Goal: Information Seeking & Learning: Learn about a topic

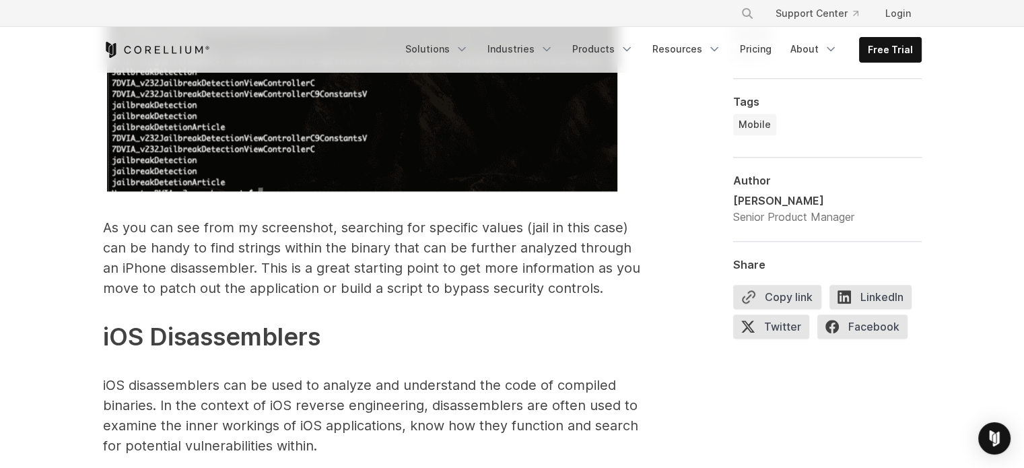
scroll to position [6374, 0]
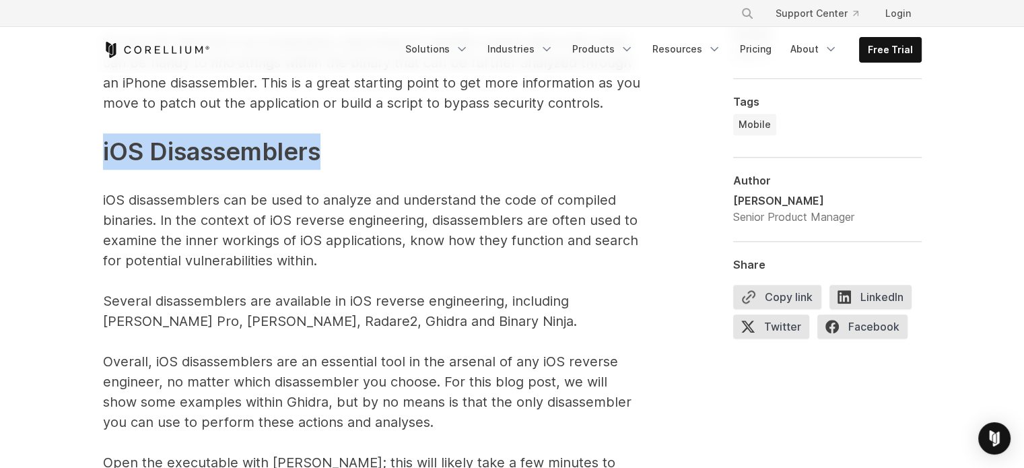
drag, startPoint x: 98, startPoint y: 126, endPoint x: 447, endPoint y: 137, distance: 349.4
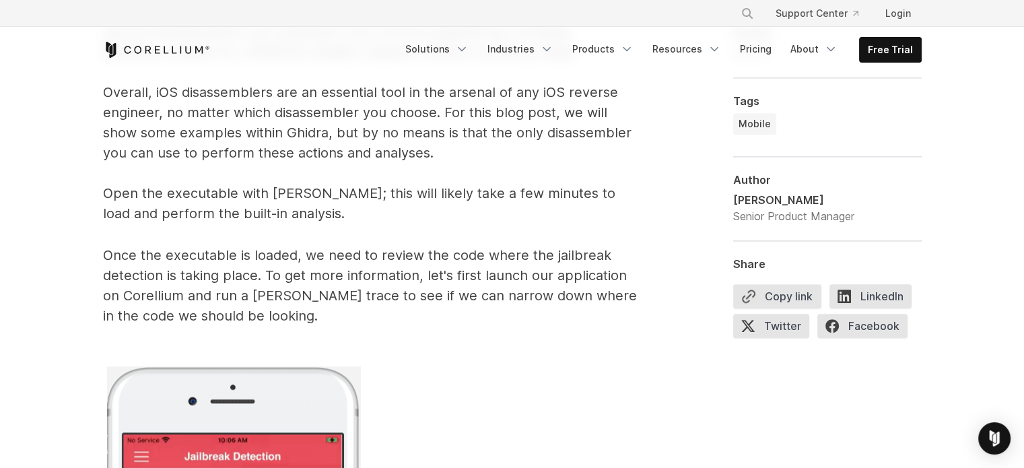
copy span "iOS Disassemblers"
drag, startPoint x: 294, startPoint y: 347, endPoint x: 293, endPoint y: 324, distance: 22.2
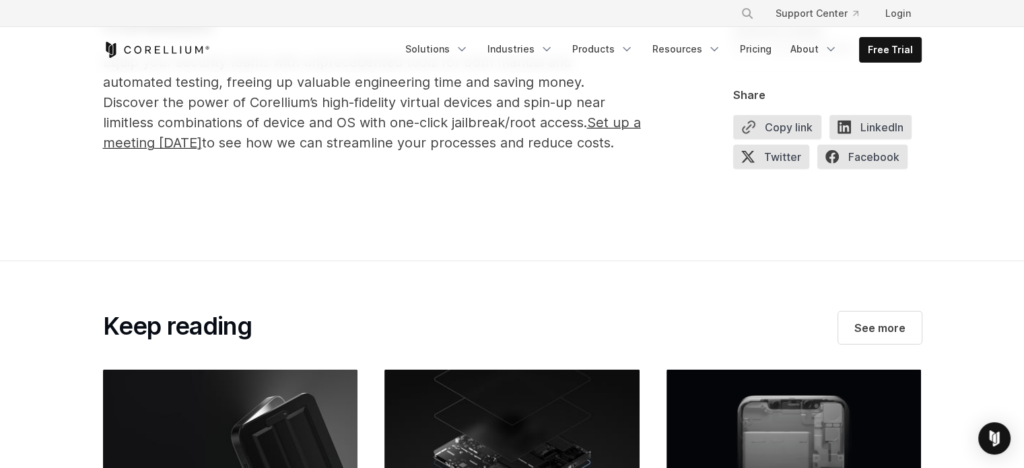
scroll to position [8998, 0]
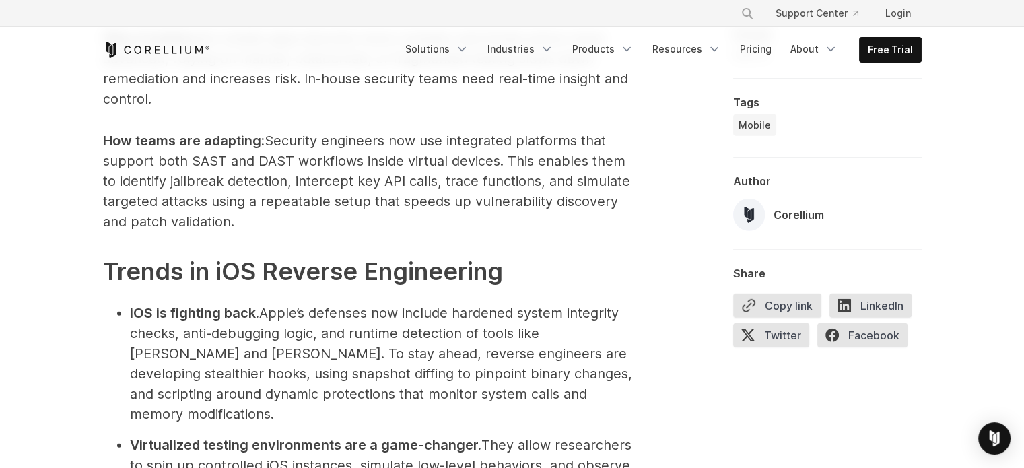
scroll to position [4105, 0]
